Goal: Information Seeking & Learning: Learn about a topic

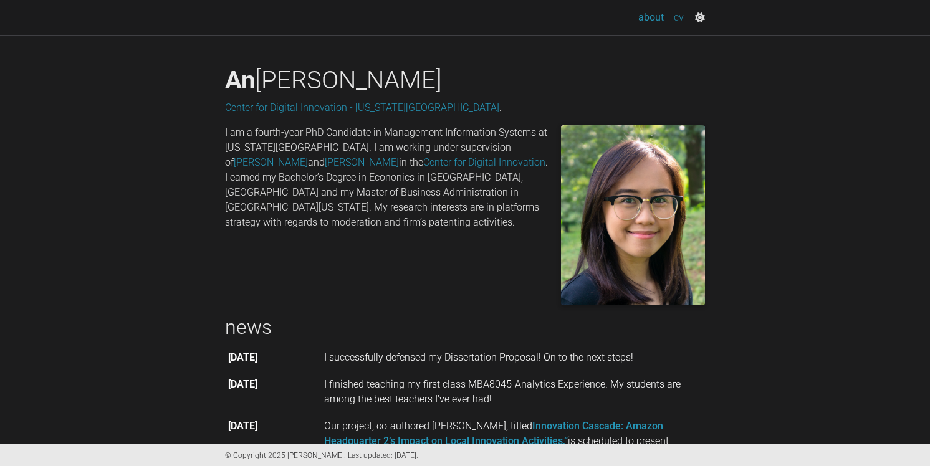
click at [681, 15] on link "cv" at bounding box center [679, 17] width 20 height 25
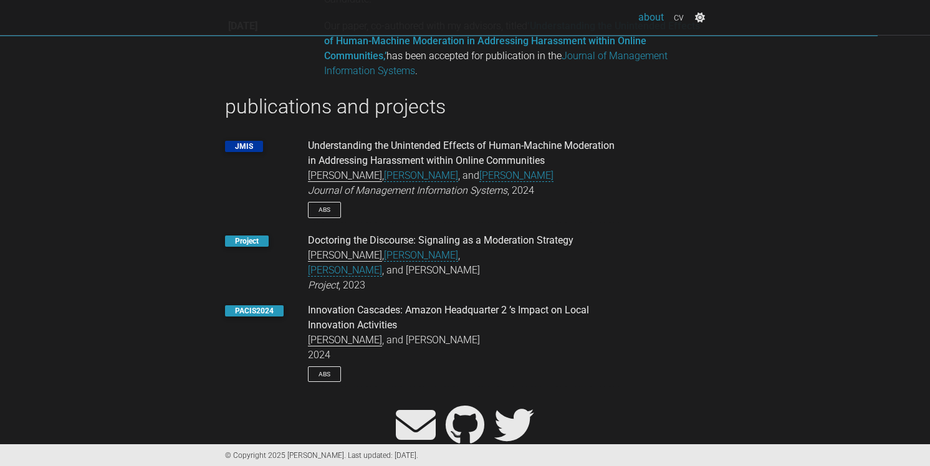
scroll to position [518, 0]
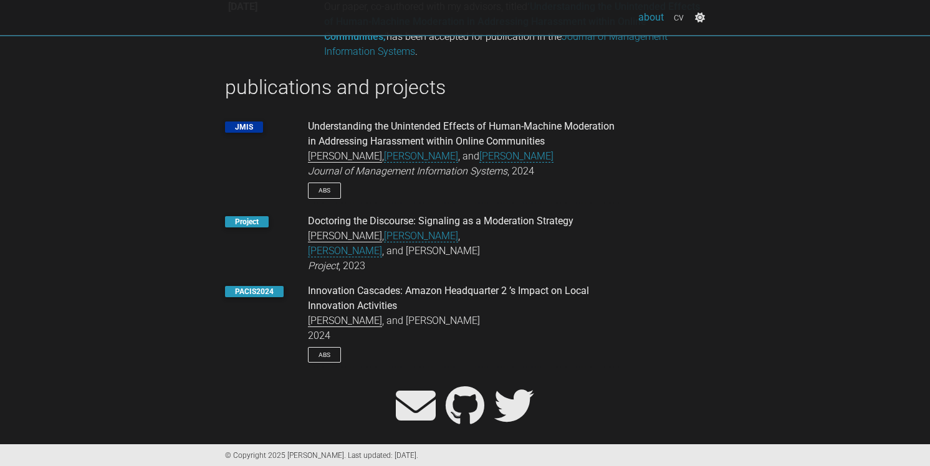
click at [364, 133] on div "Understanding the Unintended Effects of Human-Machine Moderation in Addressing …" at bounding box center [465, 134] width 314 height 30
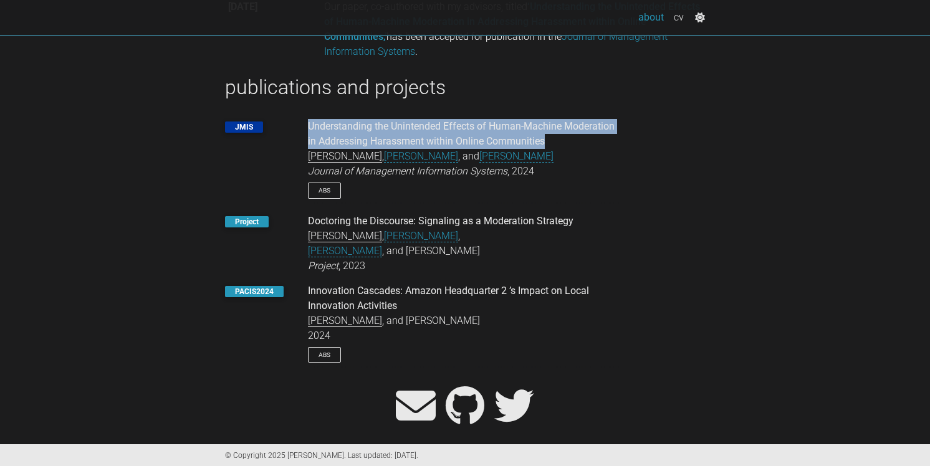
click at [364, 133] on div "Understanding the Unintended Effects of Human-Machine Moderation in Addressing …" at bounding box center [465, 134] width 314 height 30
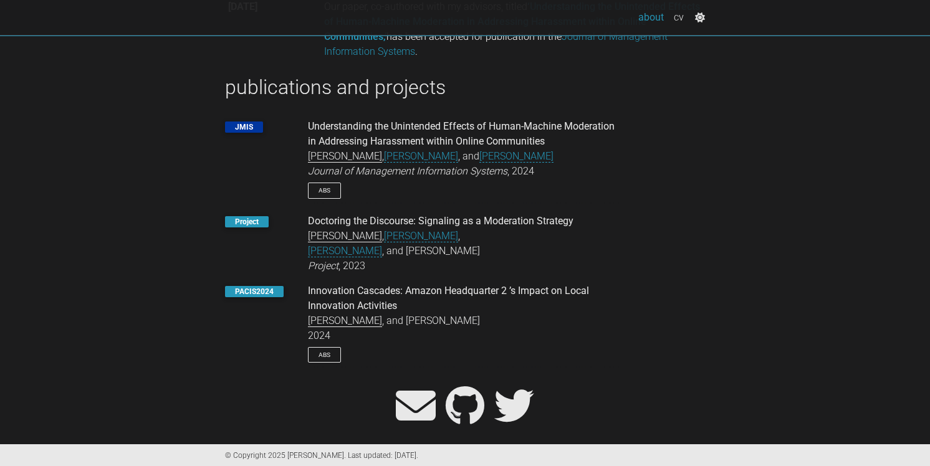
click at [364, 133] on div "Understanding the Unintended Effects of Human-Machine Moderation in Addressing …" at bounding box center [465, 134] width 314 height 30
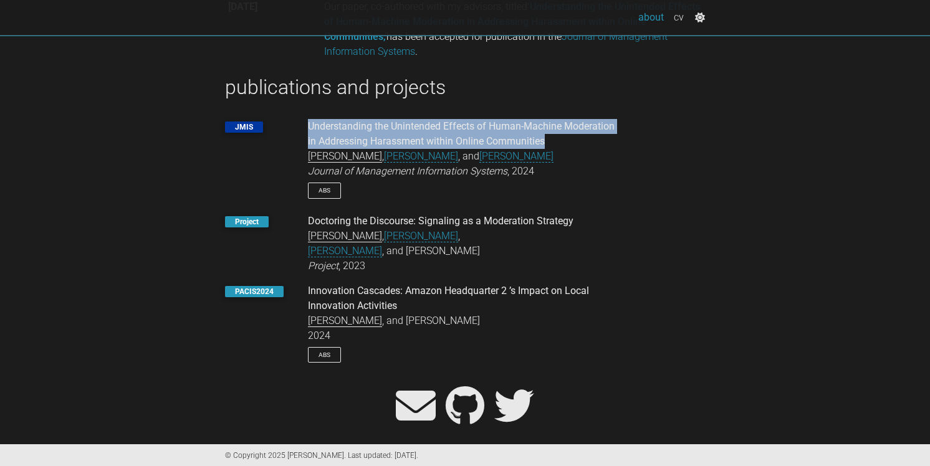
click at [364, 133] on div "Understanding the Unintended Effects of Human-Machine Moderation in Addressing …" at bounding box center [465, 134] width 314 height 30
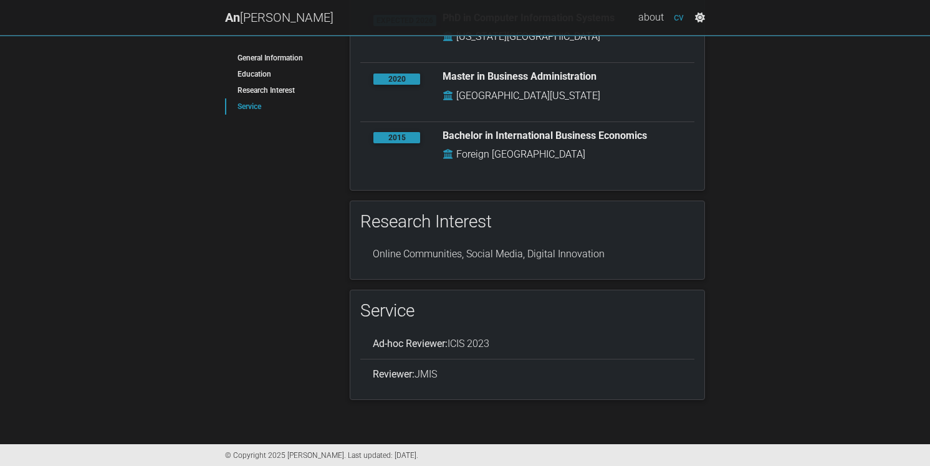
scroll to position [272, 0]
